Goal: Information Seeking & Learning: Learn about a topic

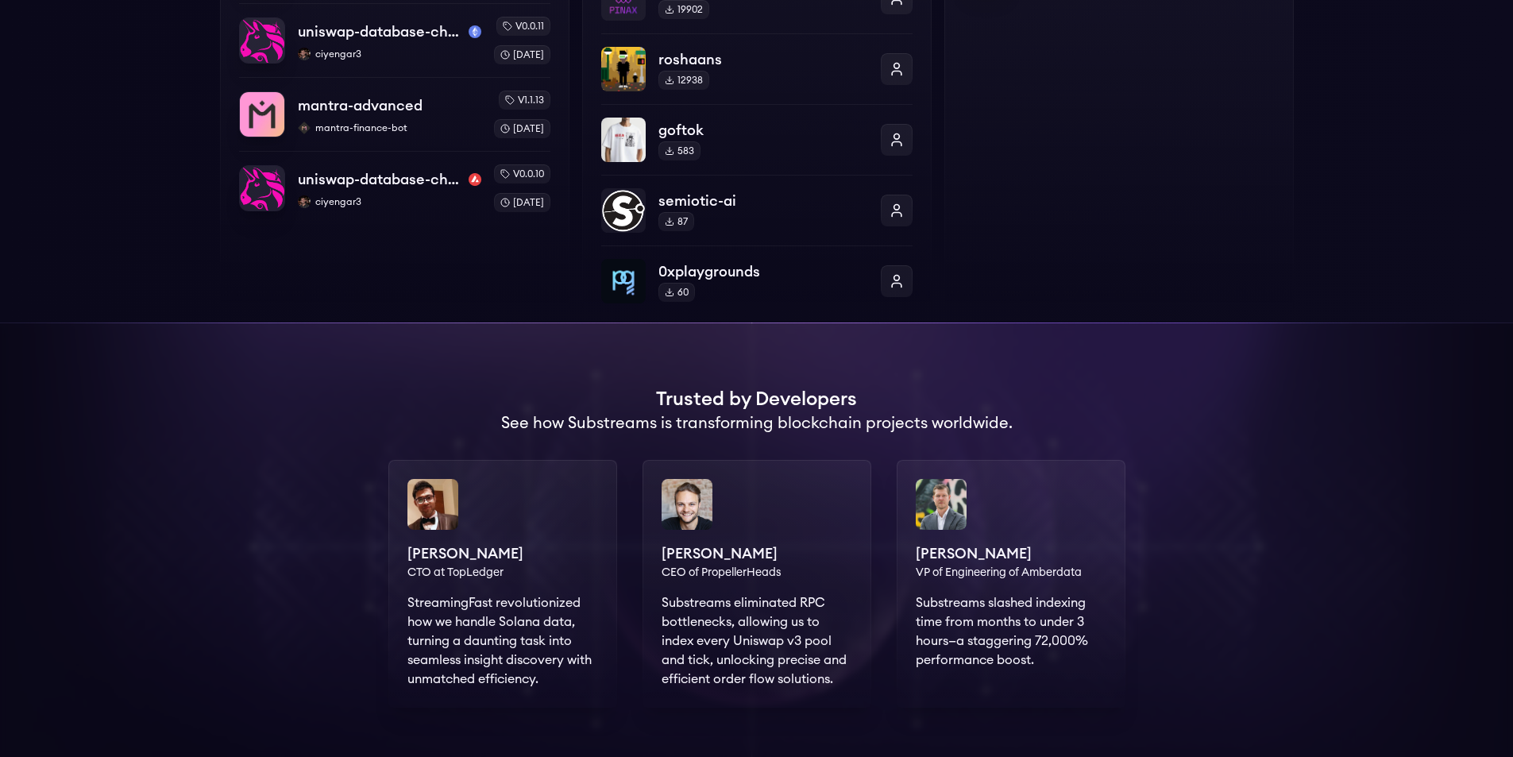
scroll to position [264, 0]
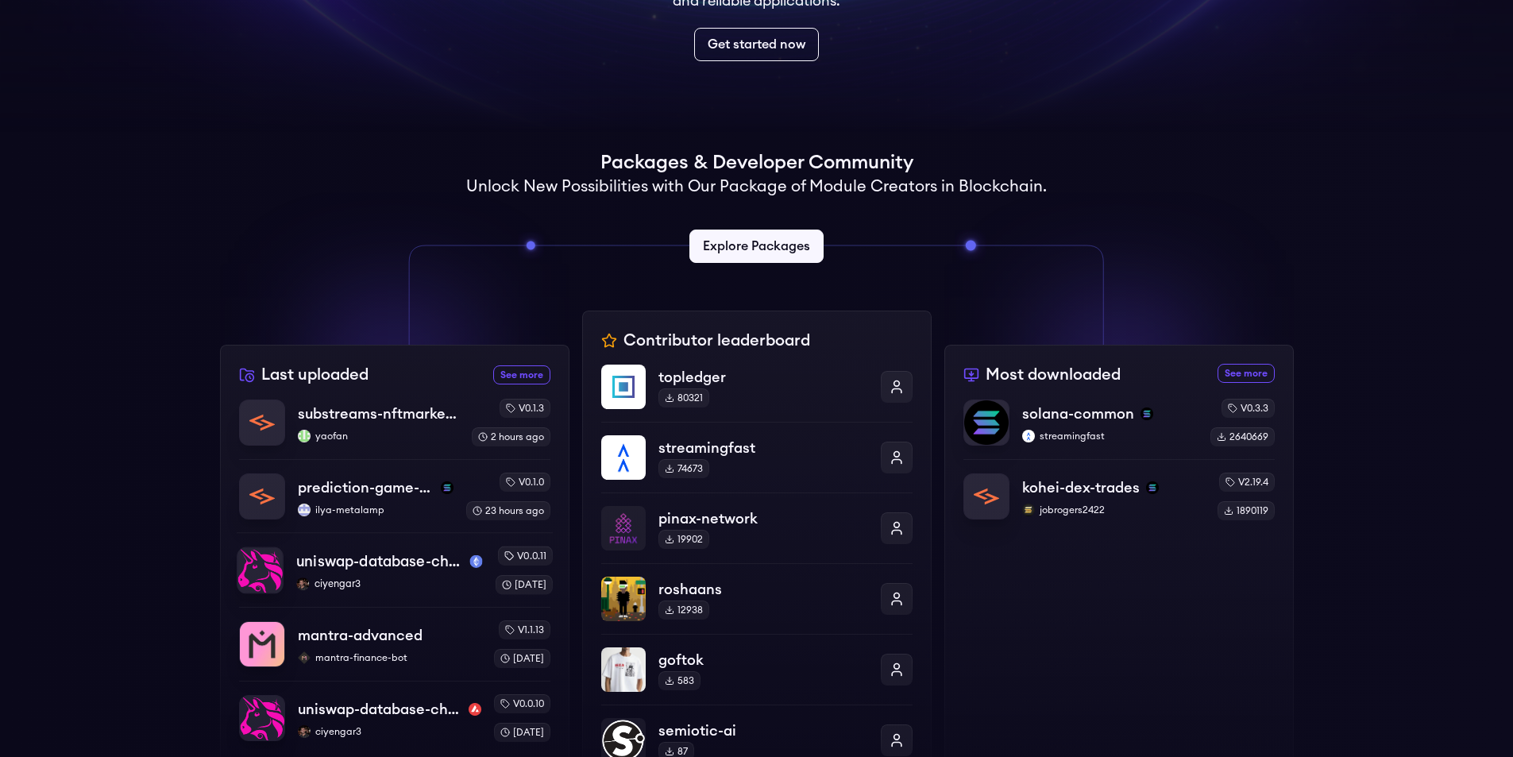
click at [401, 573] on p "uniswap-database-changes-sepolia" at bounding box center [379, 561] width 167 height 22
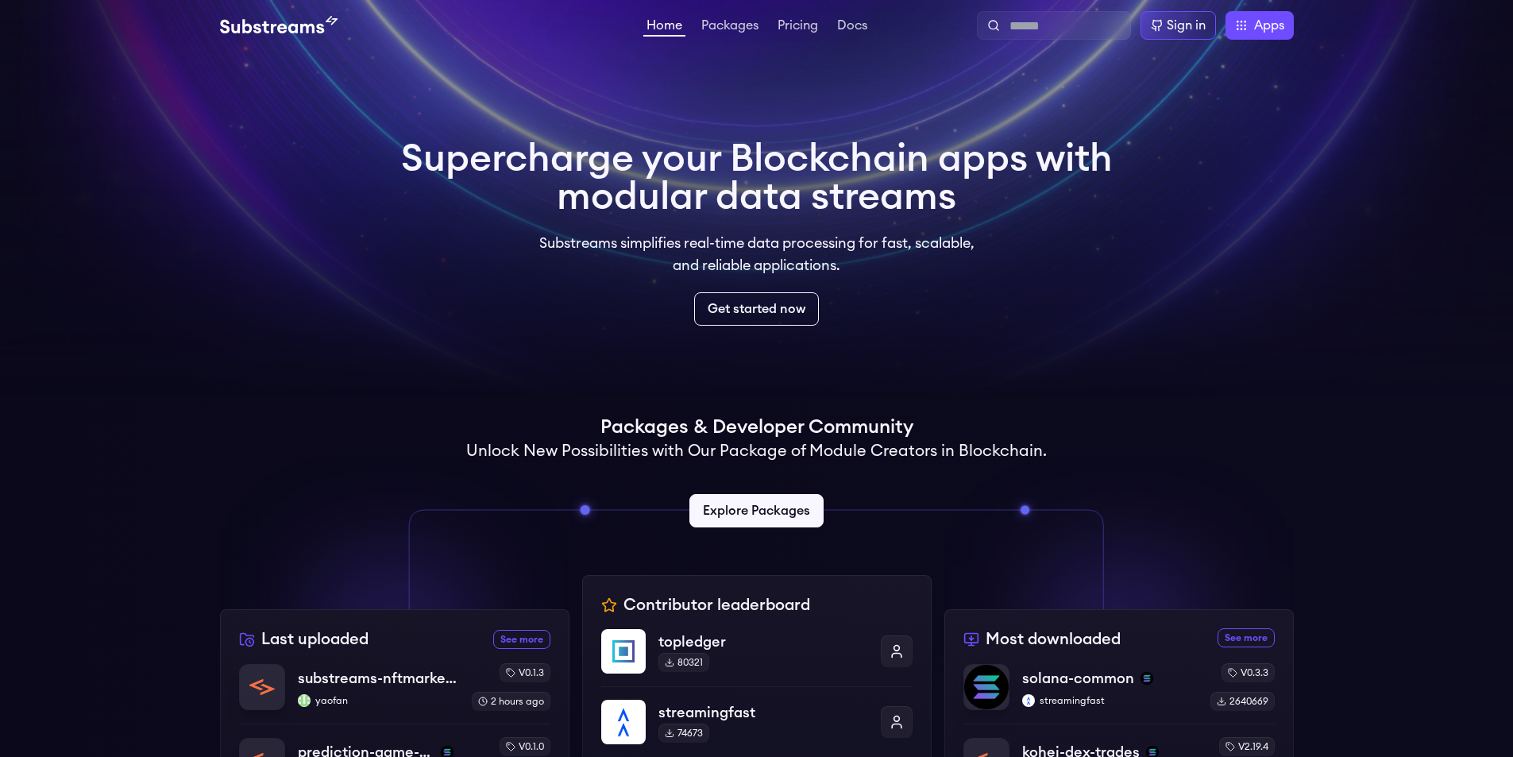
scroll to position [264, 0]
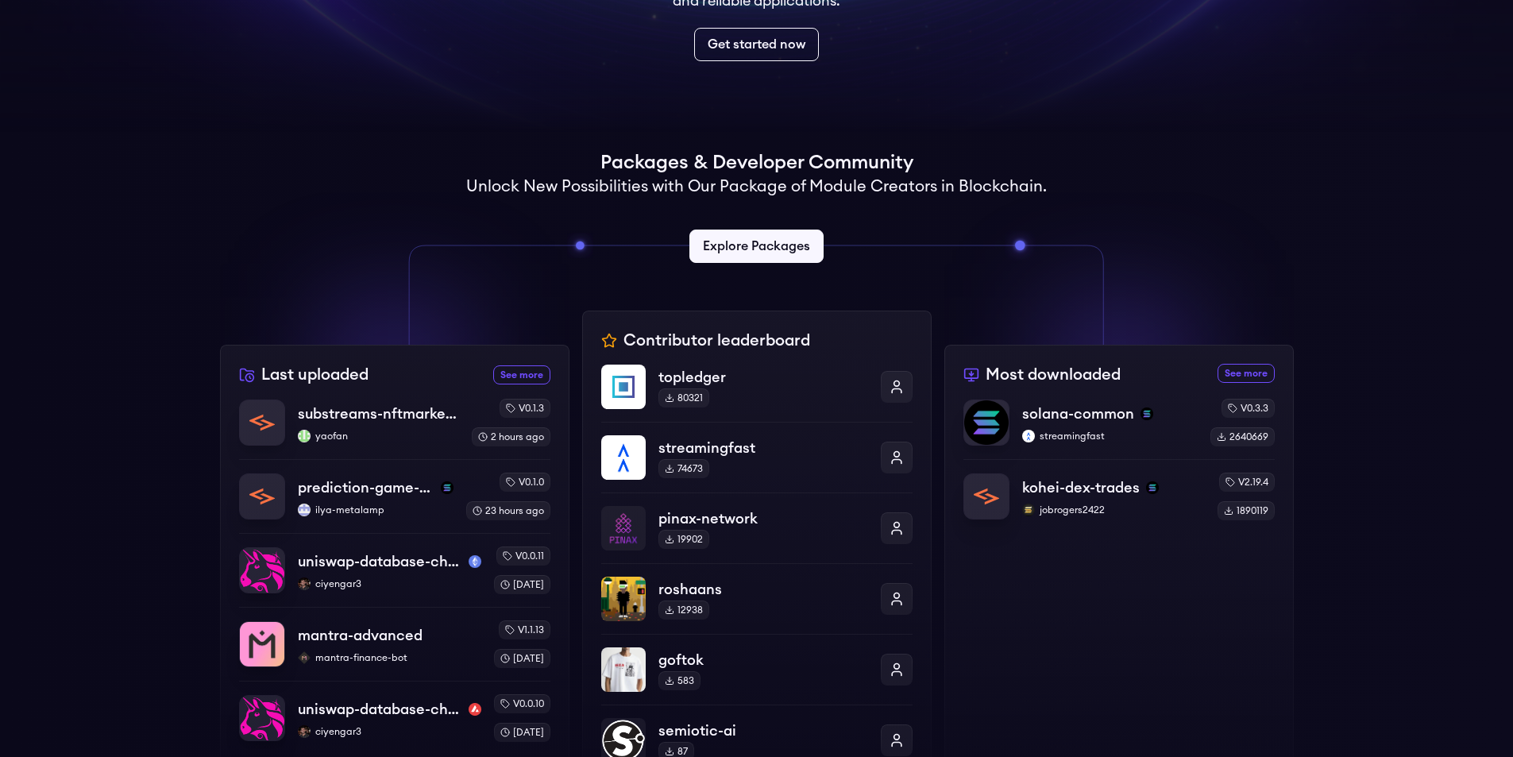
click at [799, 32] on link "Get started now" at bounding box center [756, 44] width 125 height 33
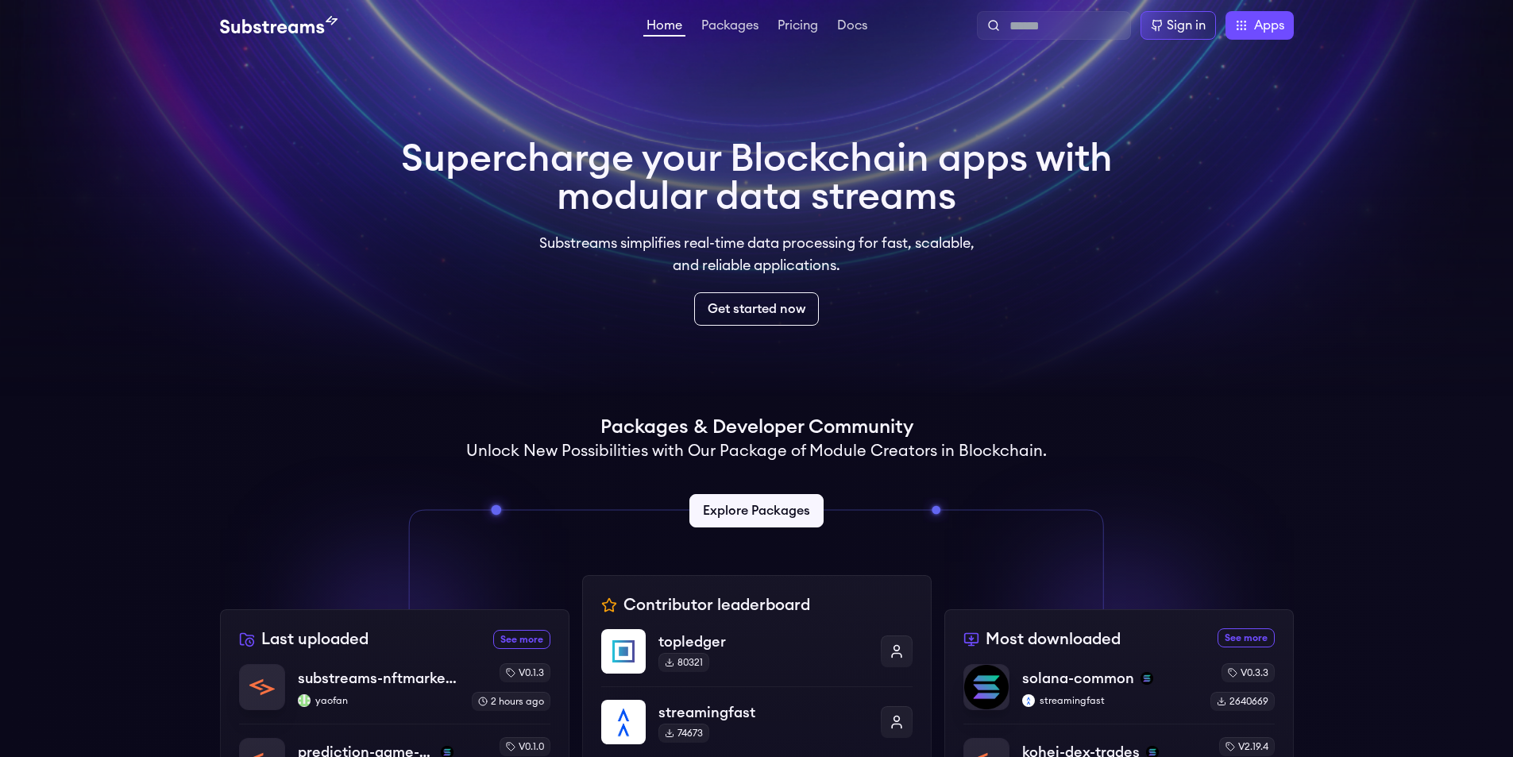
click at [764, 29] on ul "Home Packages Pricing Docs" at bounding box center [756, 25] width 227 height 19
click at [784, 31] on link "Pricing" at bounding box center [797, 27] width 47 height 16
click at [733, 21] on link "Packages" at bounding box center [730, 27] width 64 height 16
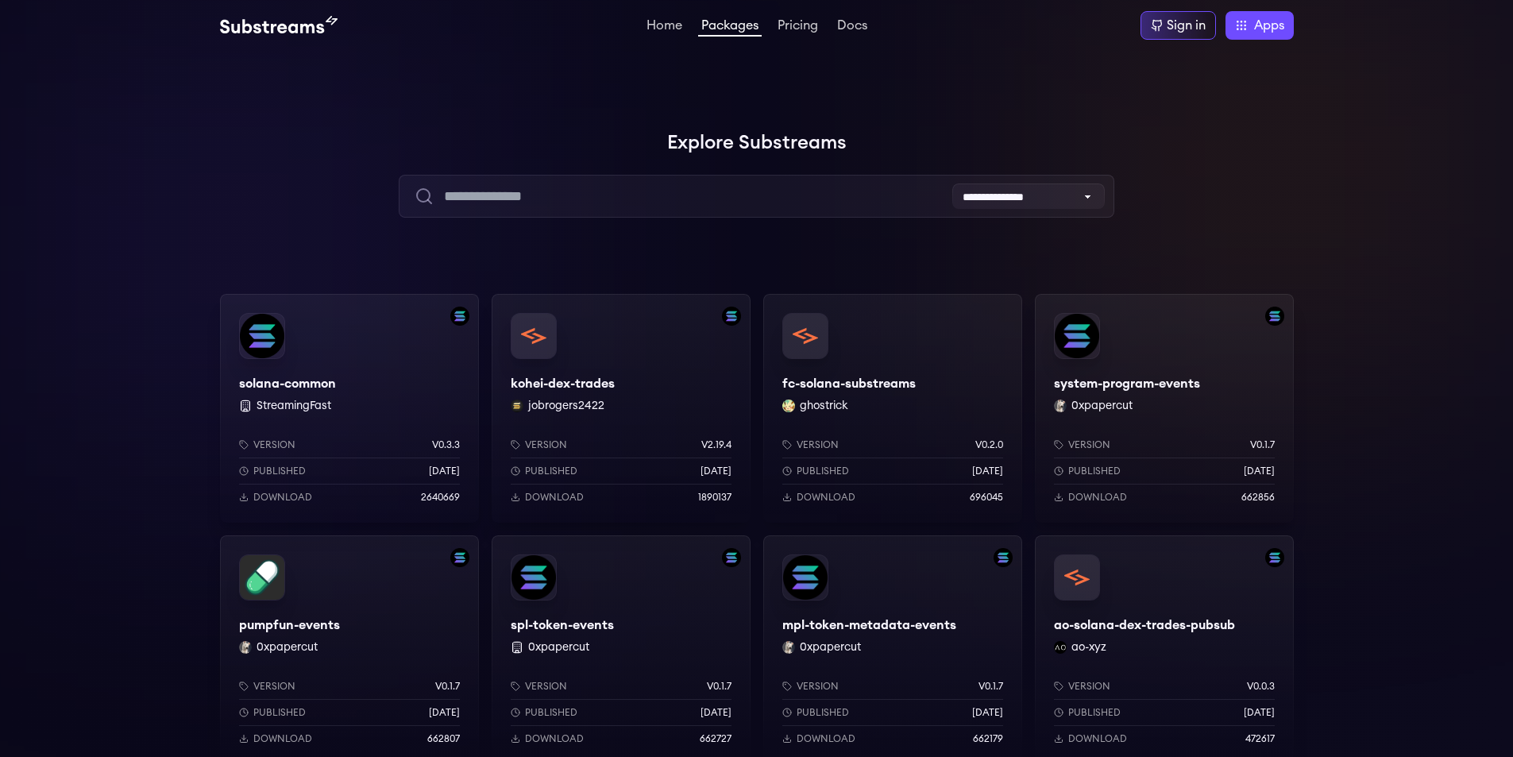
click at [1147, 377] on div "system-program-events 0xpapercut Version v0.1.7 Published 9 months ago Download…" at bounding box center [1164, 408] width 259 height 229
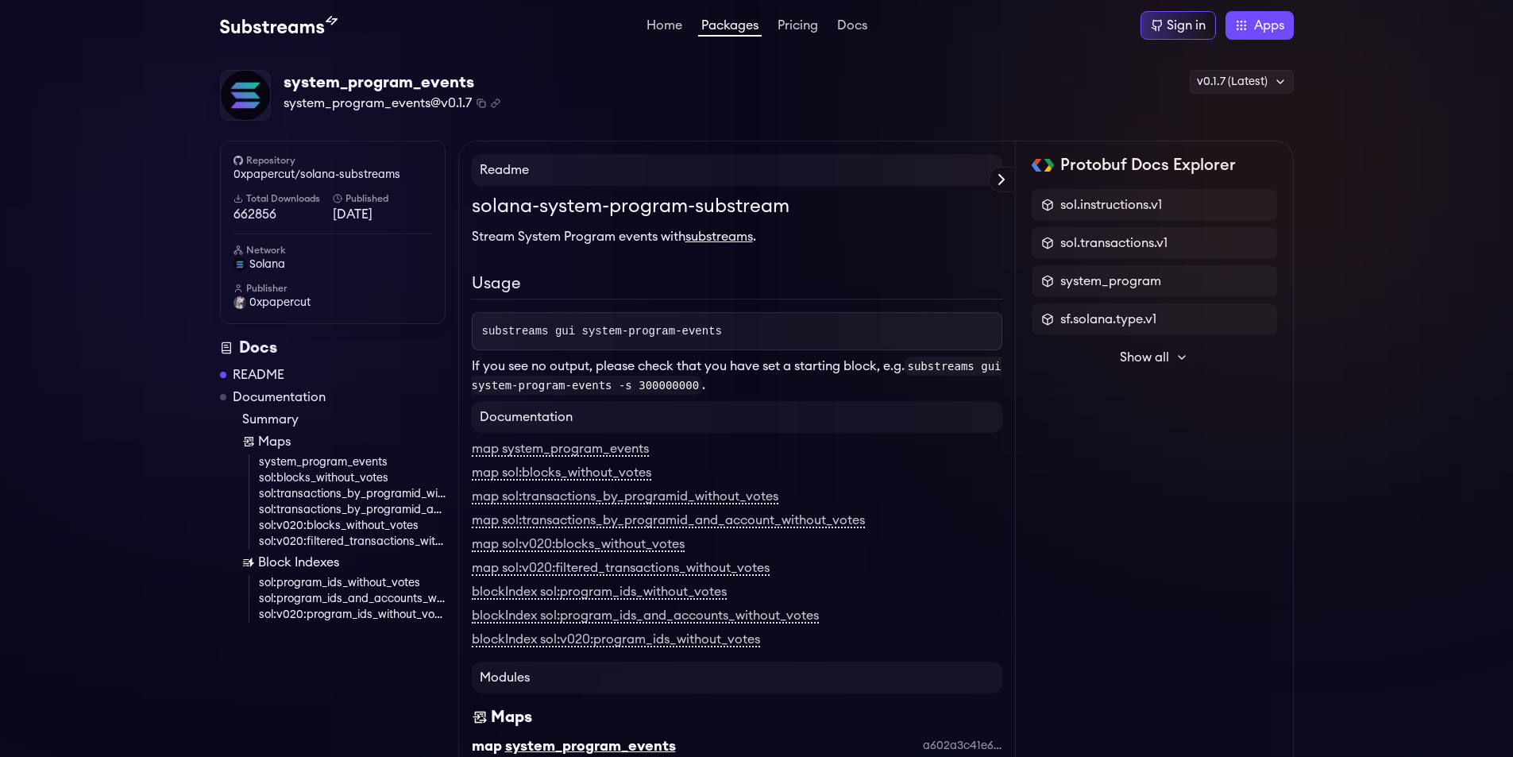
click at [254, 346] on div "Docs" at bounding box center [333, 348] width 226 height 22
click at [245, 374] on link "README" at bounding box center [259, 374] width 52 height 19
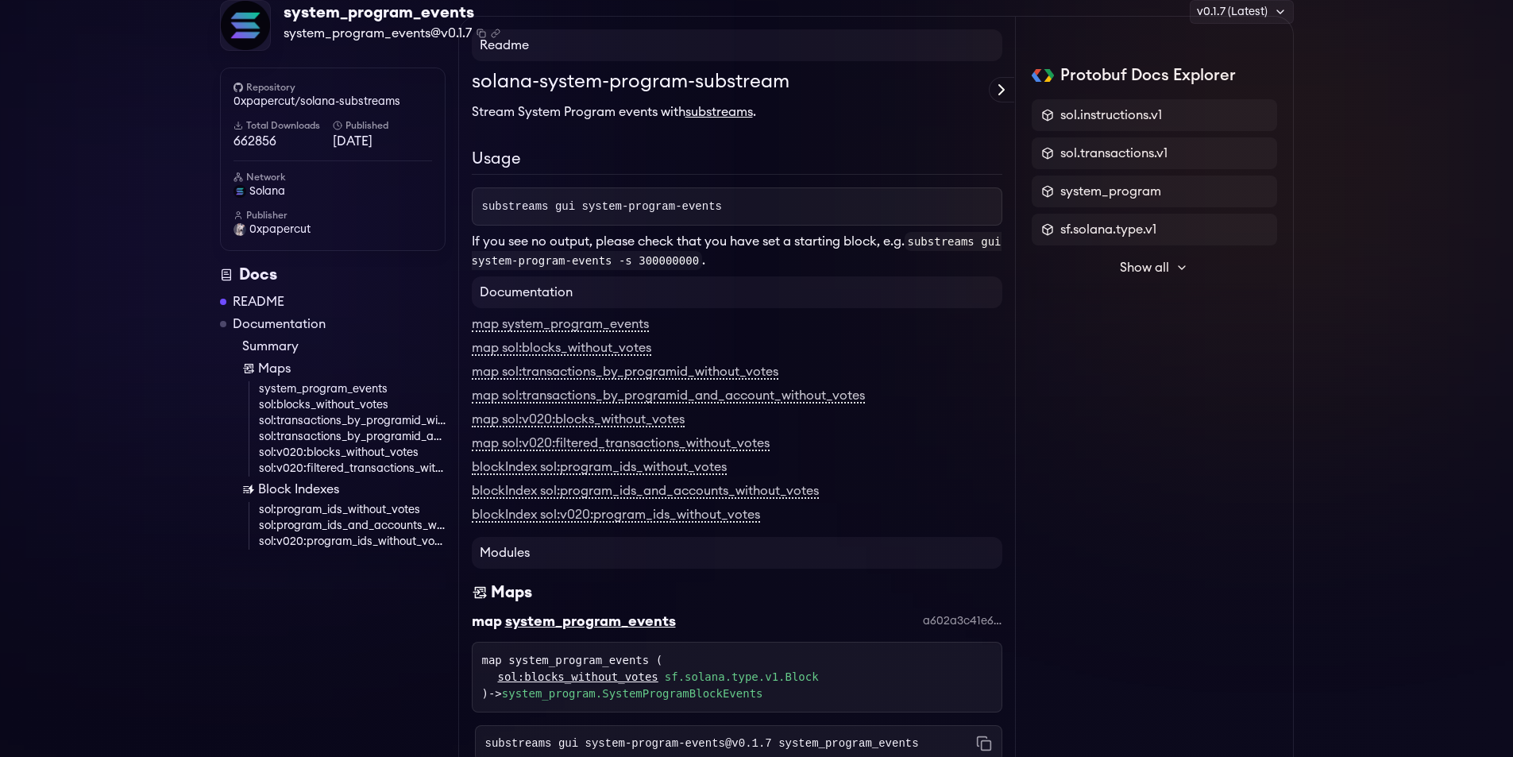
scroll to position [141, 0]
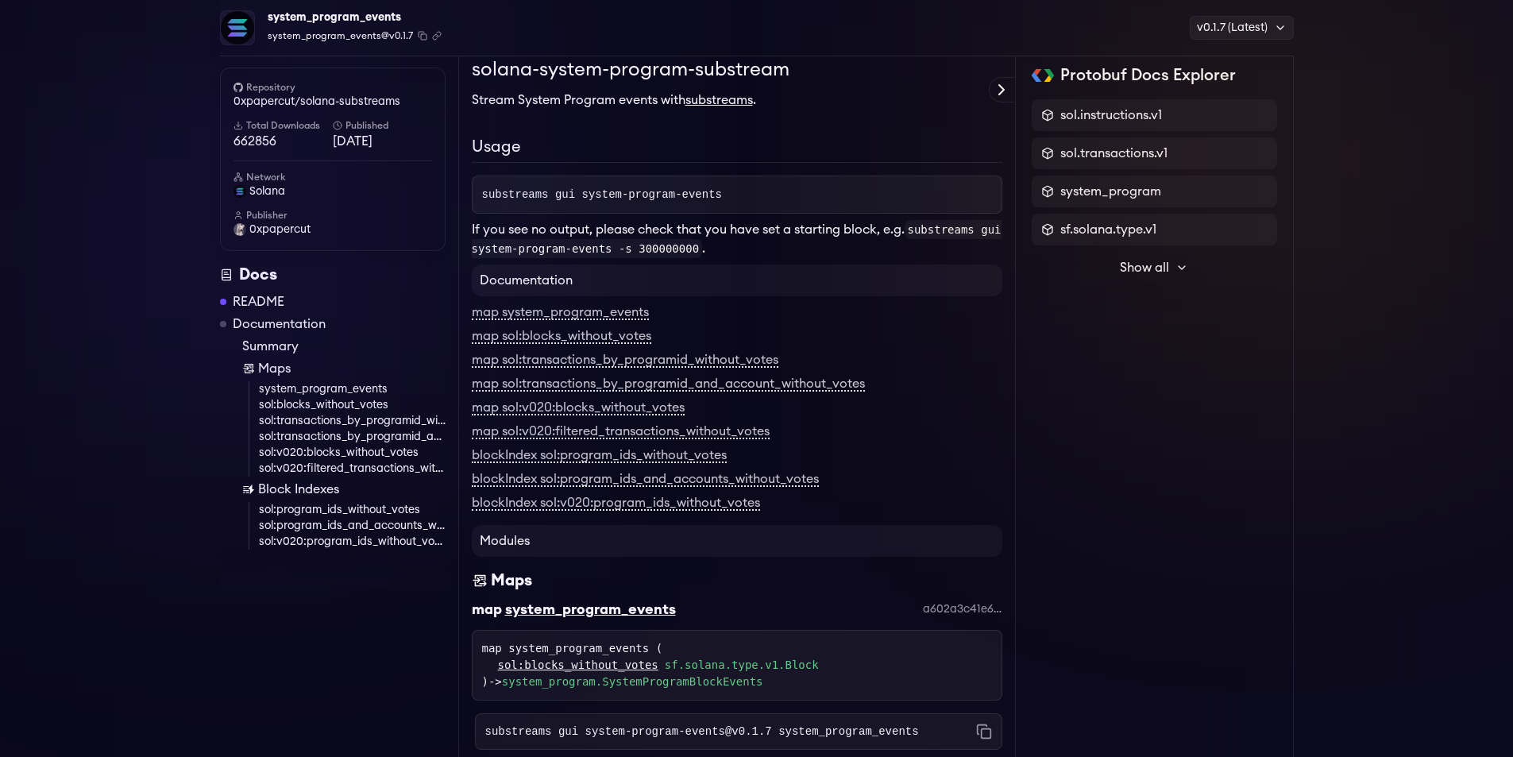
click at [630, 95] on p "Stream System Program events with substreams ." at bounding box center [737, 100] width 530 height 19
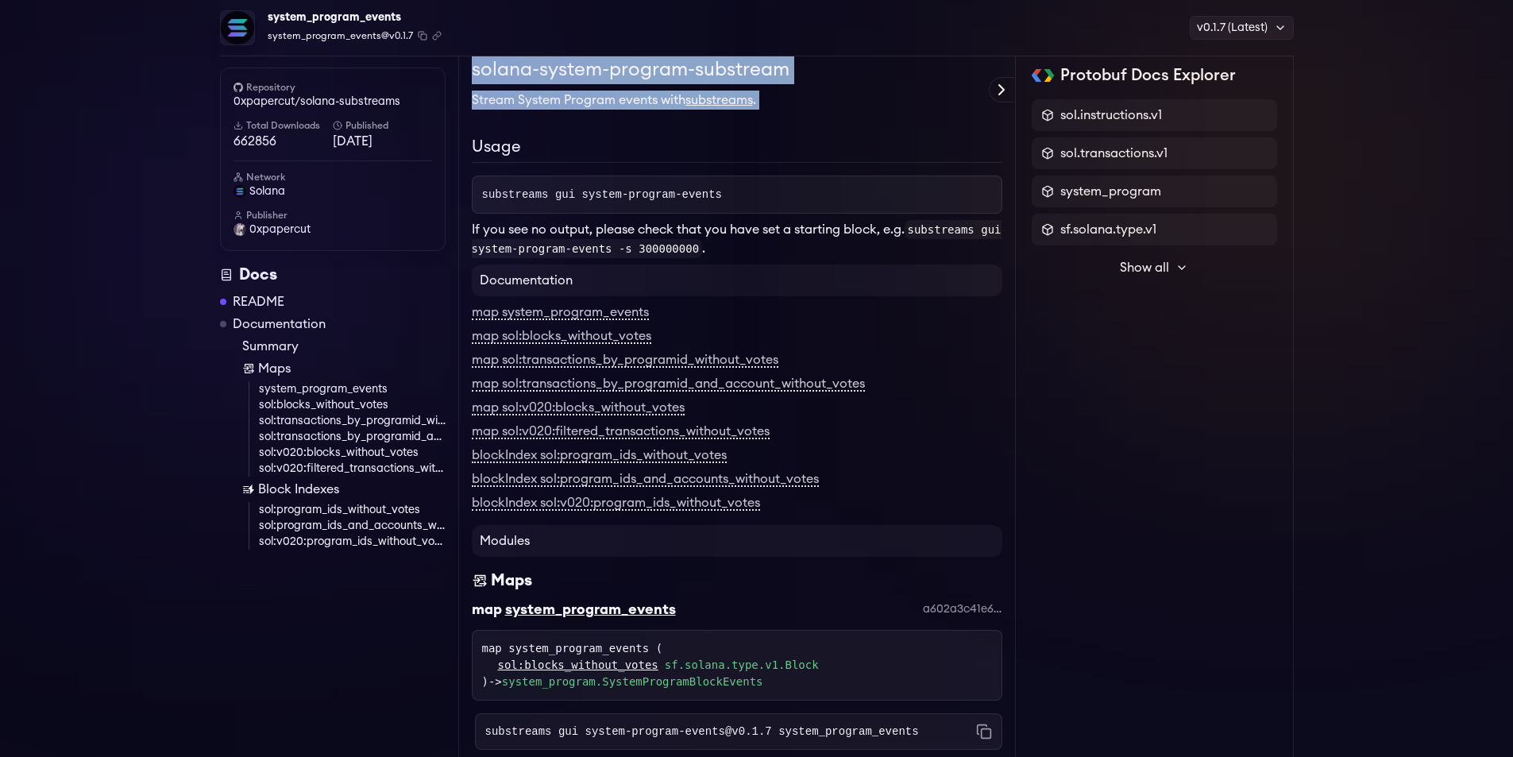
drag, startPoint x: 630, startPoint y: 95, endPoint x: 616, endPoint y: 75, distance: 24.0
click at [616, 75] on div "solana-system-program-substream Stream System Program events with substreams . …" at bounding box center [737, 157] width 530 height 203
copy div "solana-system-program-substream Stream System Program events with substreams ."
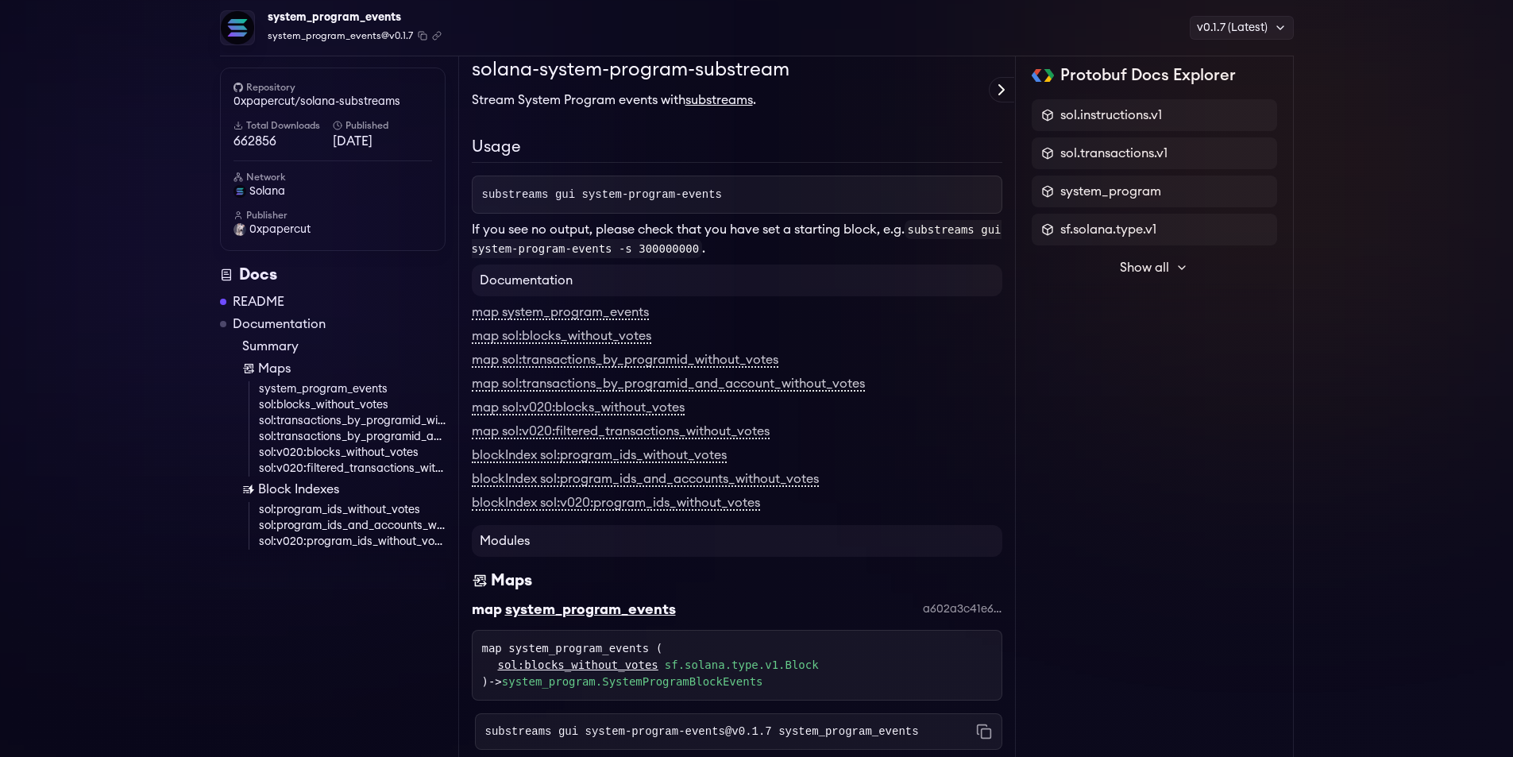
click at [638, 157] on h2 "Usage" at bounding box center [737, 149] width 530 height 28
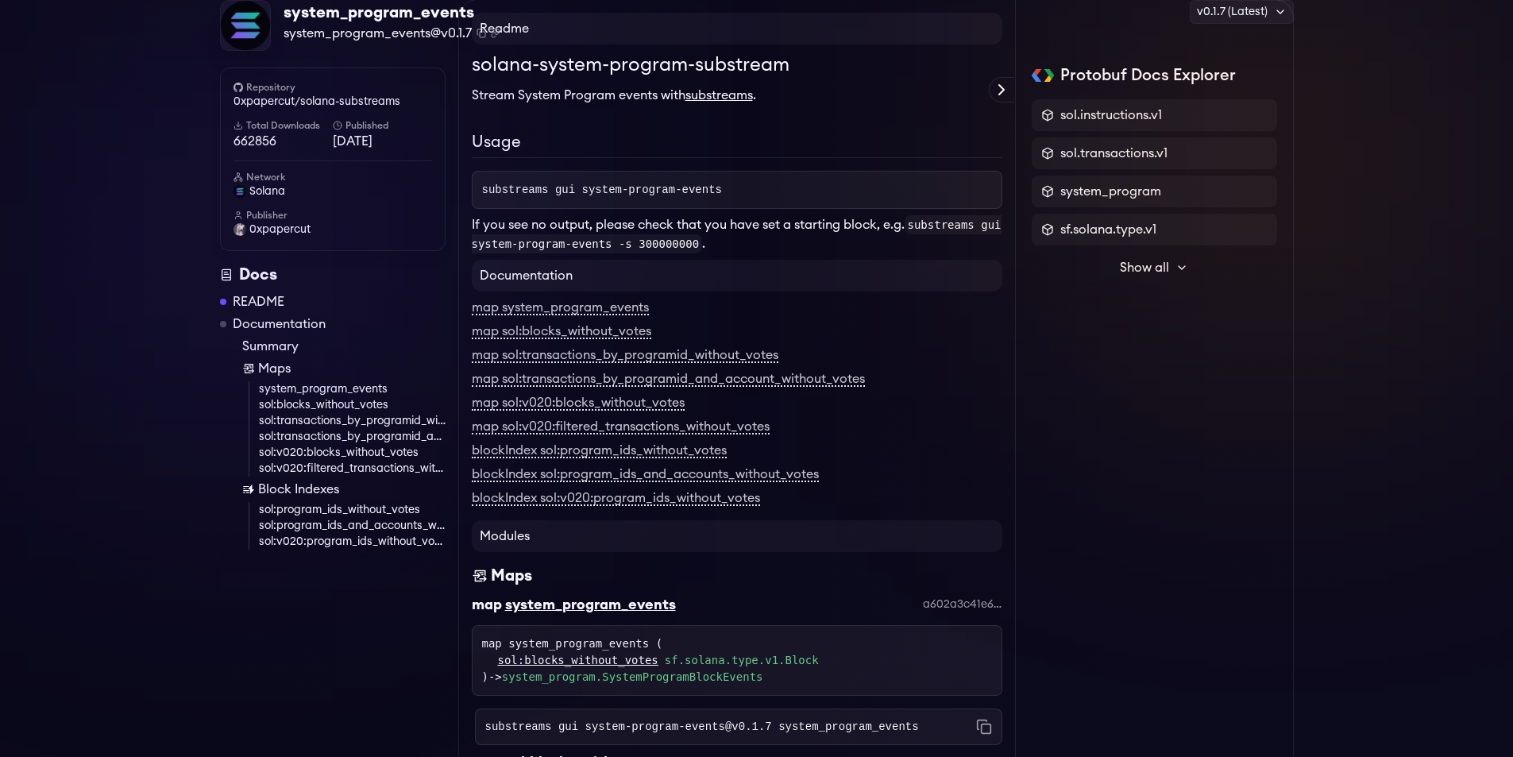
scroll to position [0, 0]
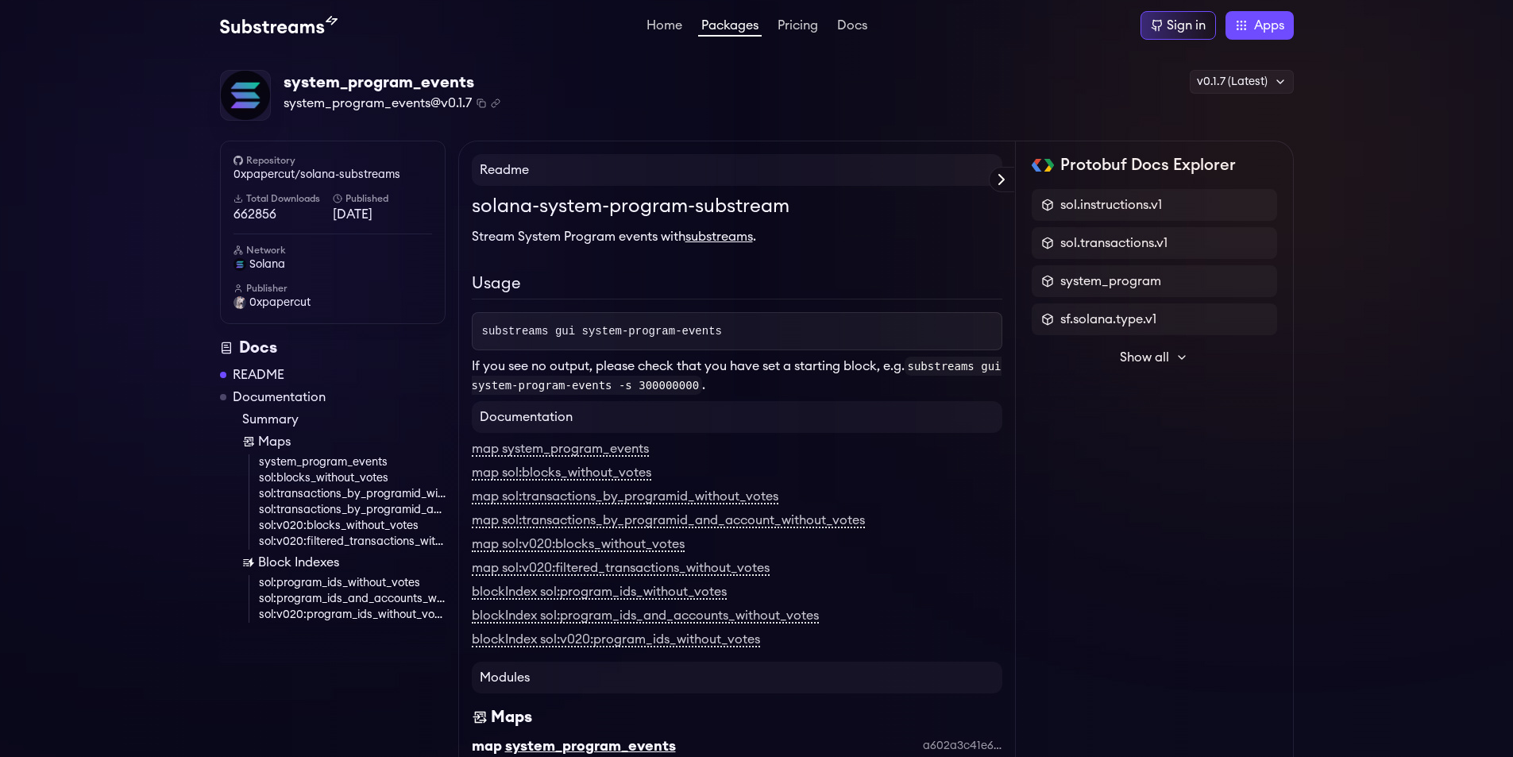
drag, startPoint x: 659, startPoint y: 188, endPoint x: 645, endPoint y: 177, distance: 18.1
click at [740, 17] on li "Packages" at bounding box center [730, 25] width 64 height 19
click at [734, 29] on link "Packages" at bounding box center [730, 27] width 64 height 17
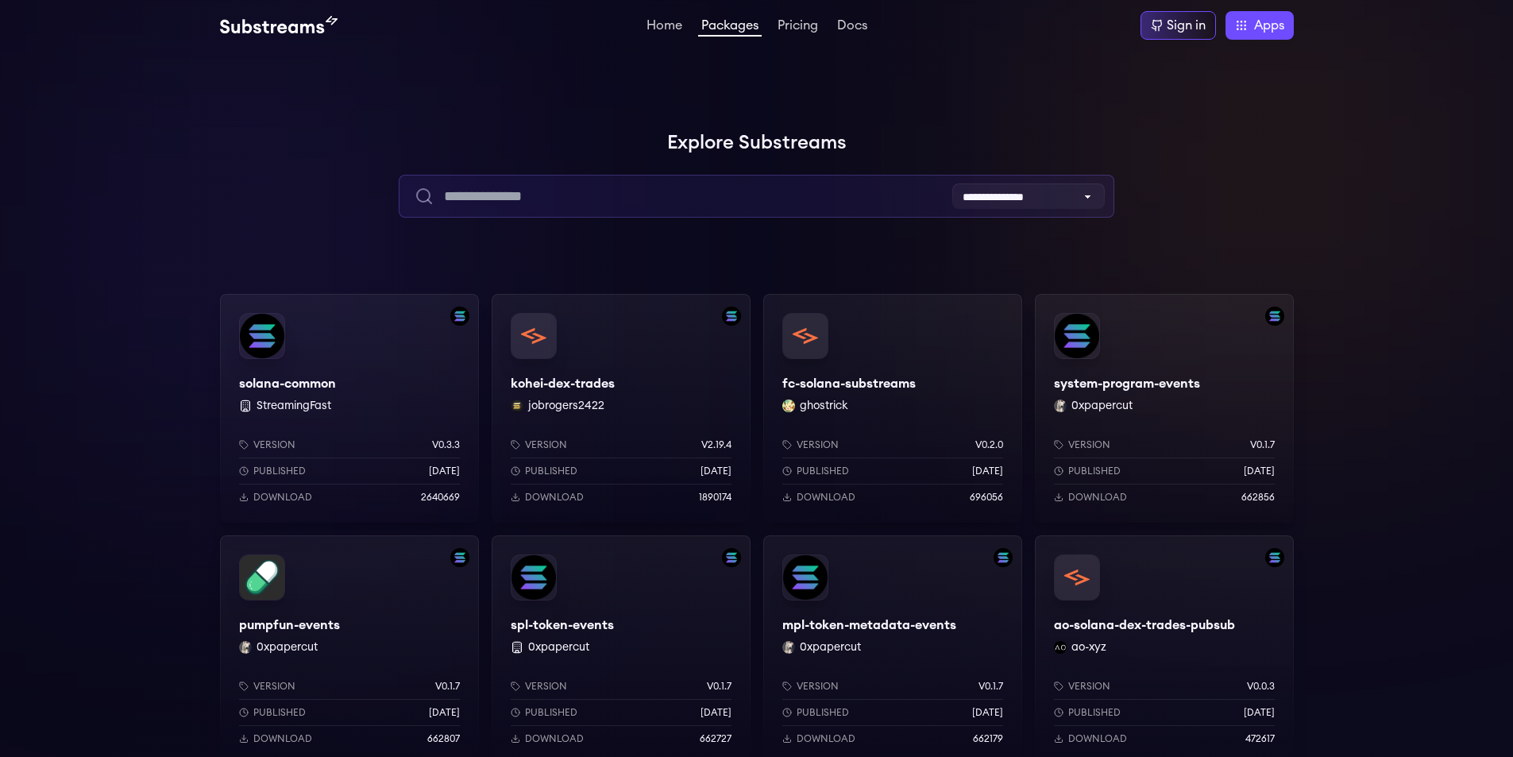
click at [638, 204] on input "text" at bounding box center [757, 196] width 716 height 43
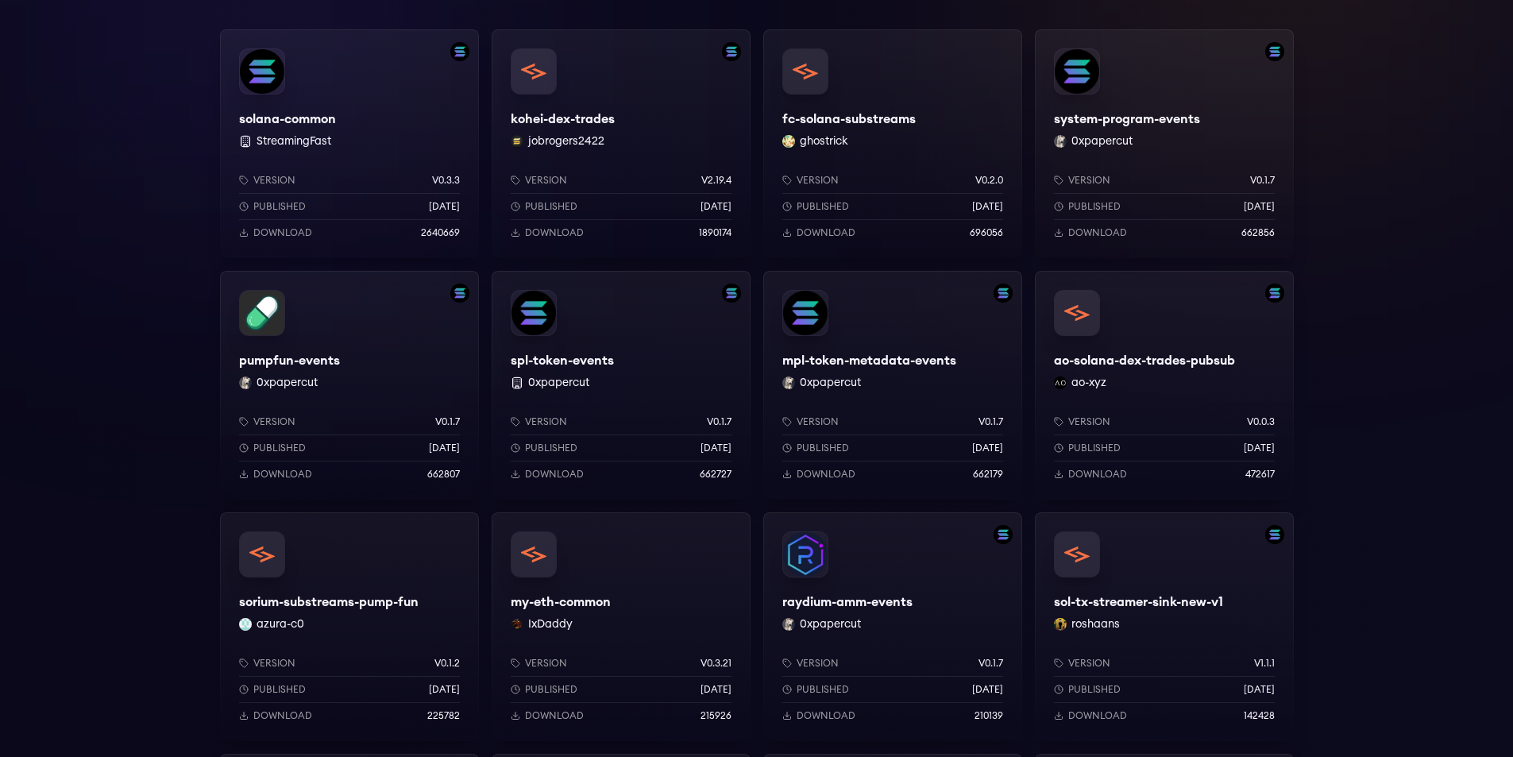
scroll to position [530, 0]
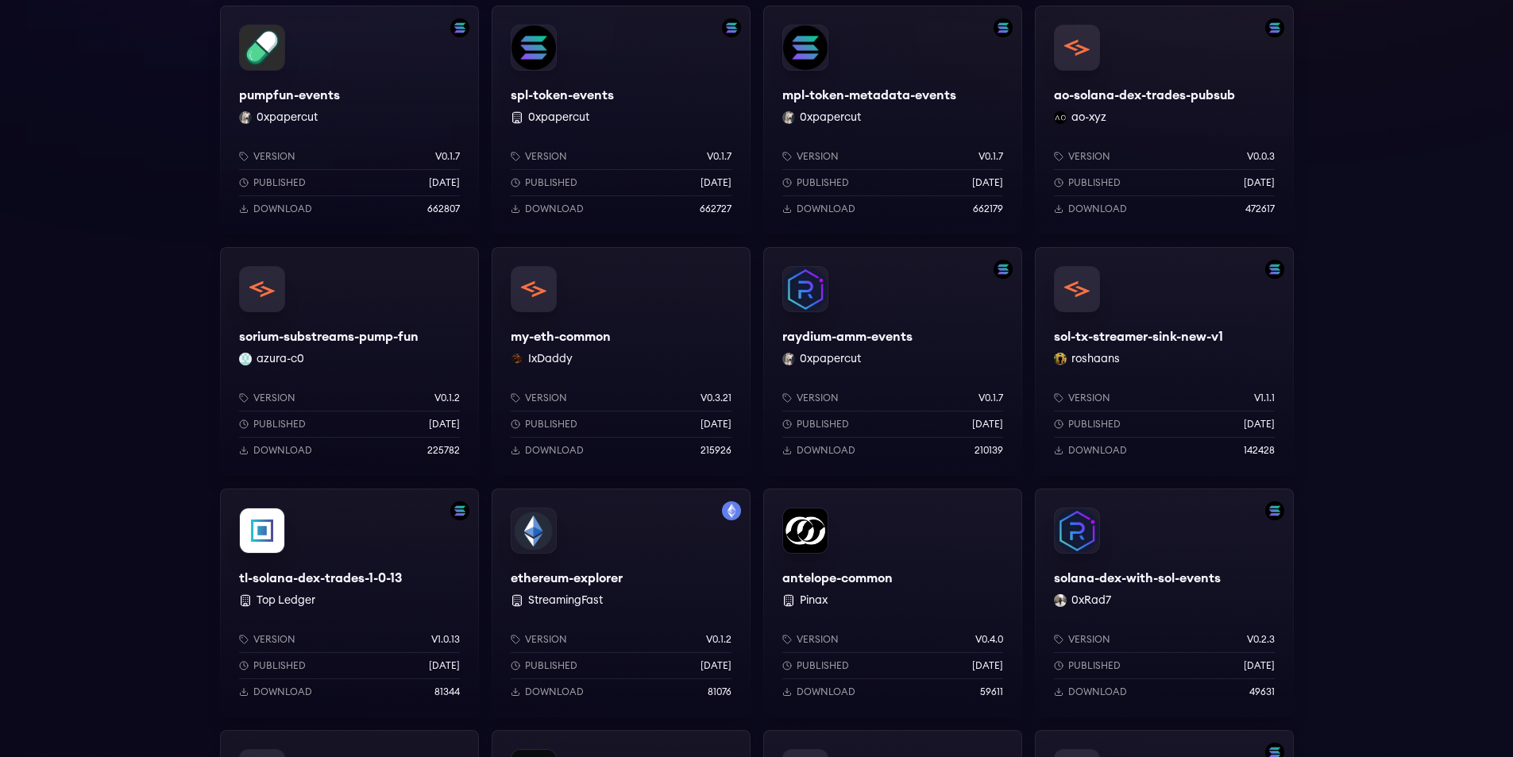
click at [1174, 582] on div "solana-dex-with-sol-events 0xRad7 Version v0.2.3 Published 6 months ago Downloa…" at bounding box center [1164, 602] width 259 height 229
